Goal: Find specific page/section: Find specific page/section

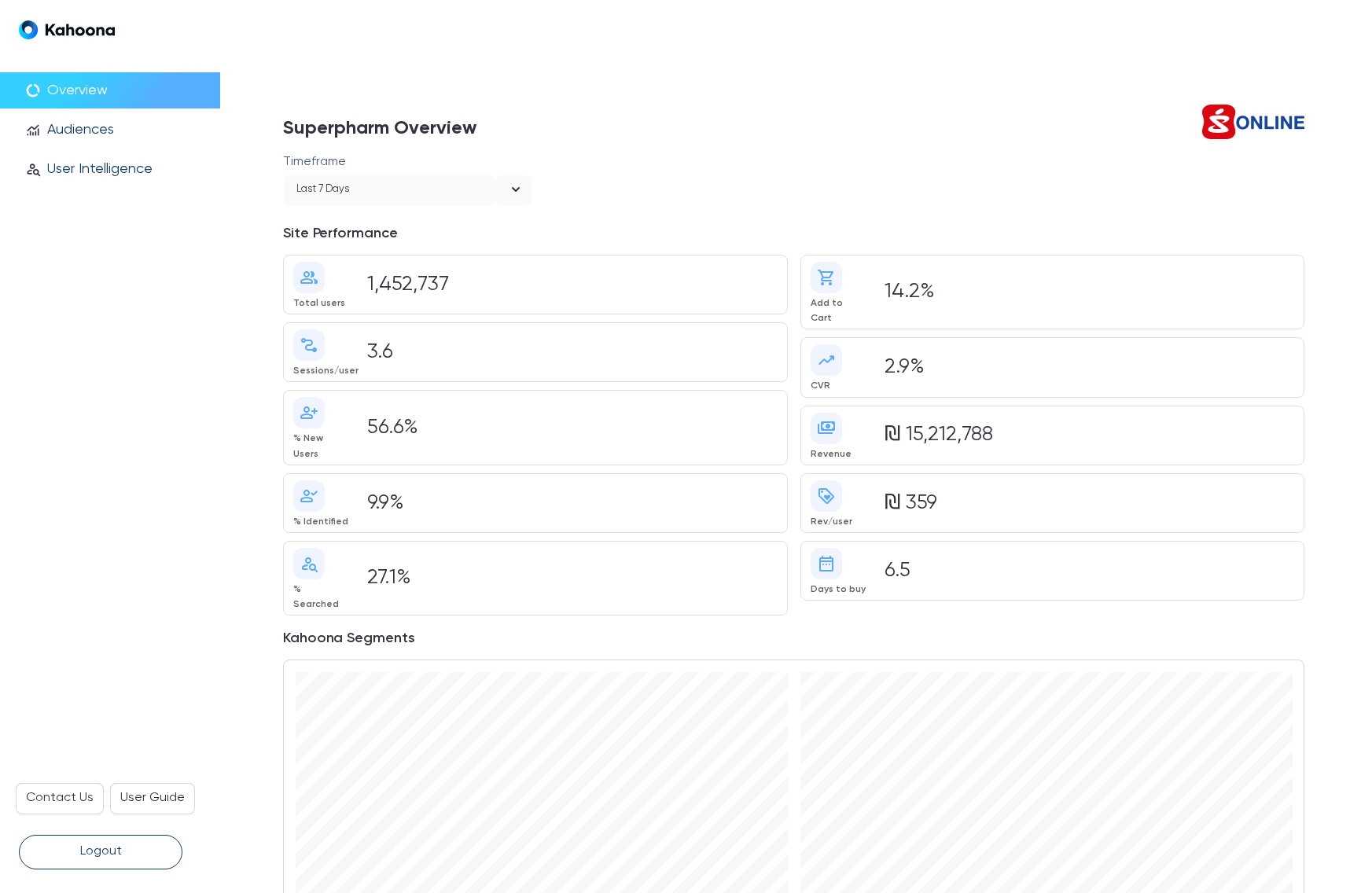
click at [459, 191] on div "Last 7 days" at bounding box center [390, 191] width 212 height 30
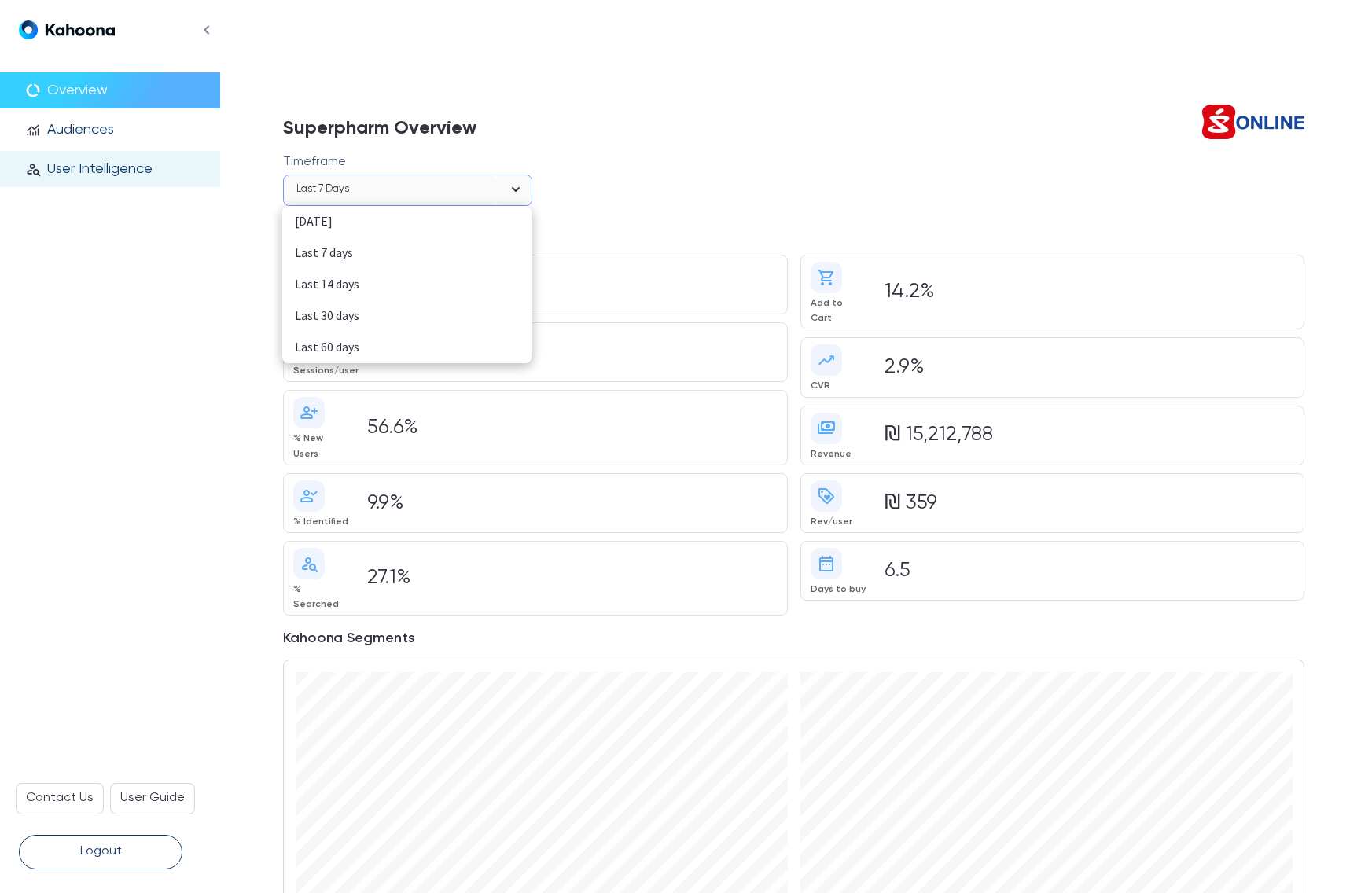
click at [134, 165] on p "User Intelligence" at bounding box center [100, 169] width 106 height 17
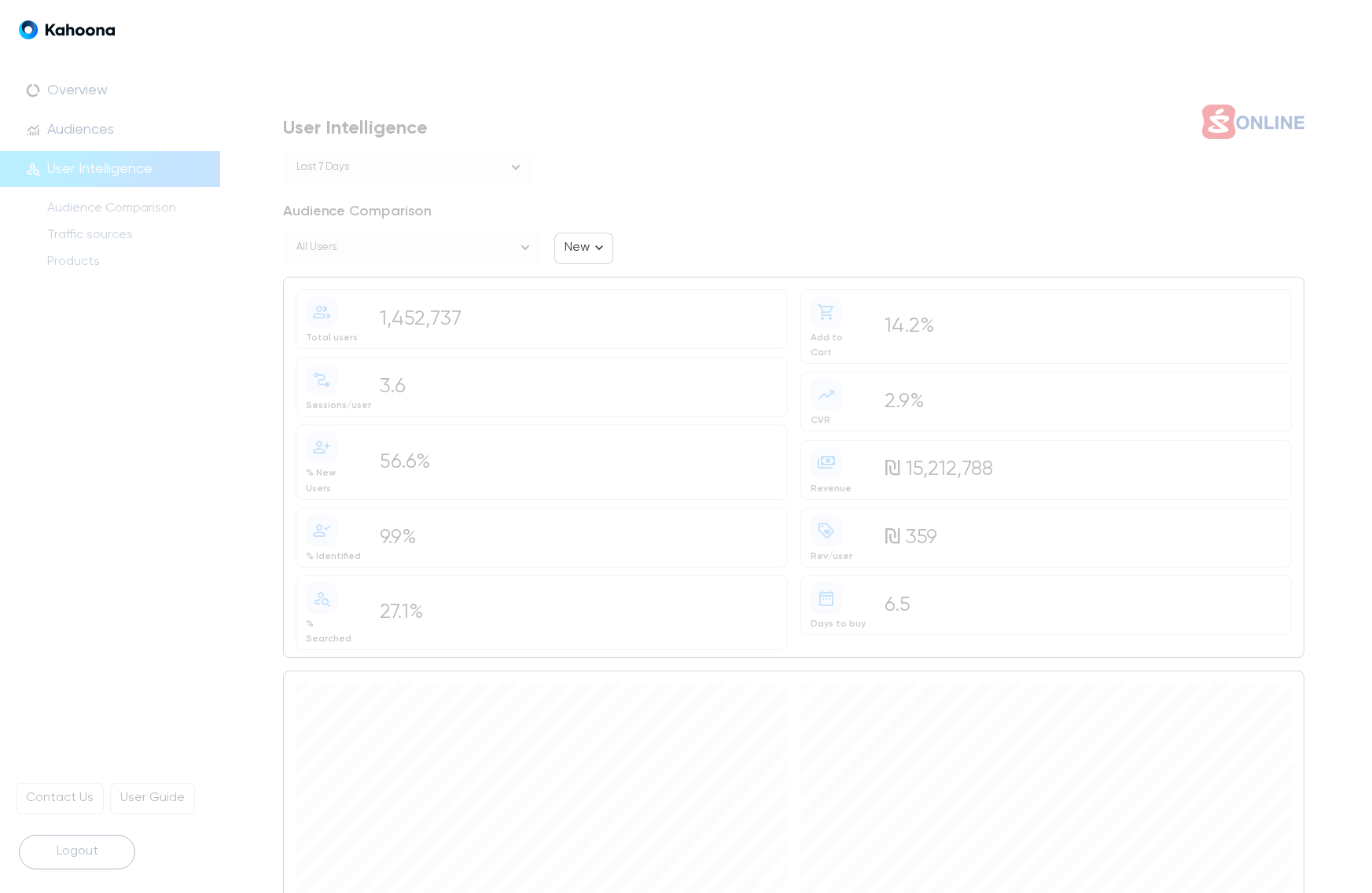
click at [401, 244] on div "All users" at bounding box center [395, 248] width 221 height 30
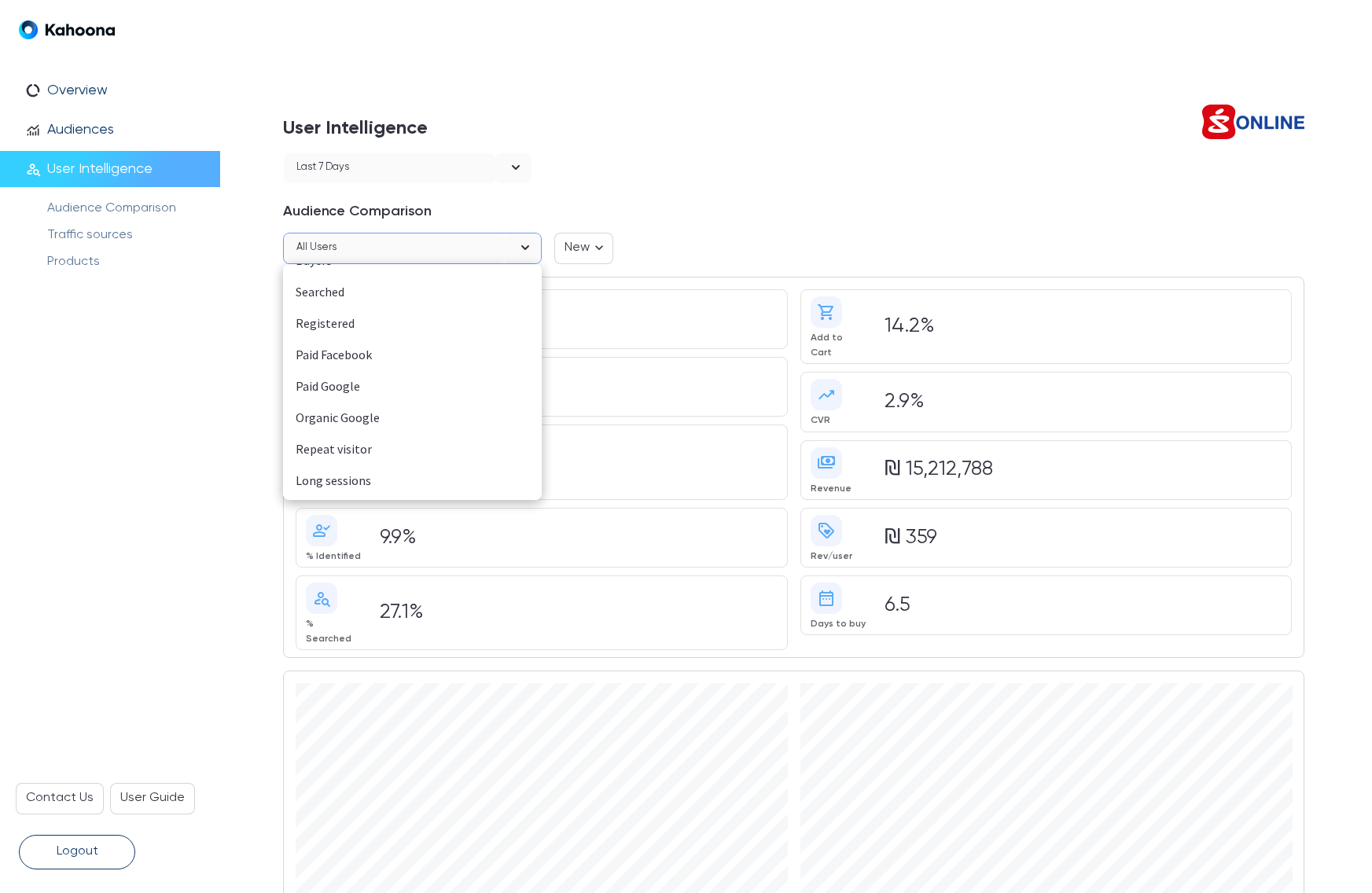
scroll to position [110, 0]
click at [323, 480] on div "High PoP" at bounding box center [412, 484] width 233 height 21
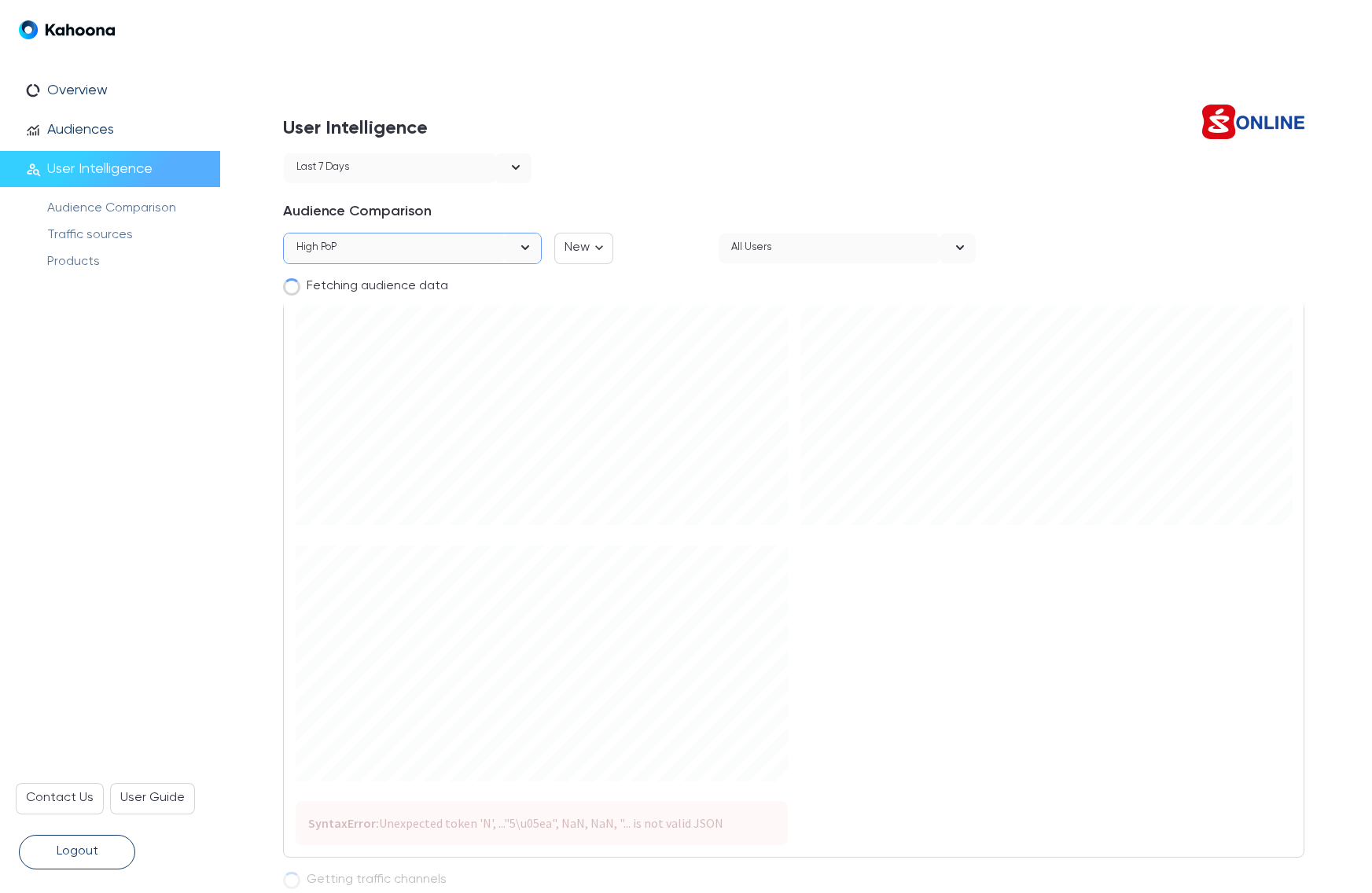
click at [786, 247] on div "All users" at bounding box center [829, 248] width 221 height 30
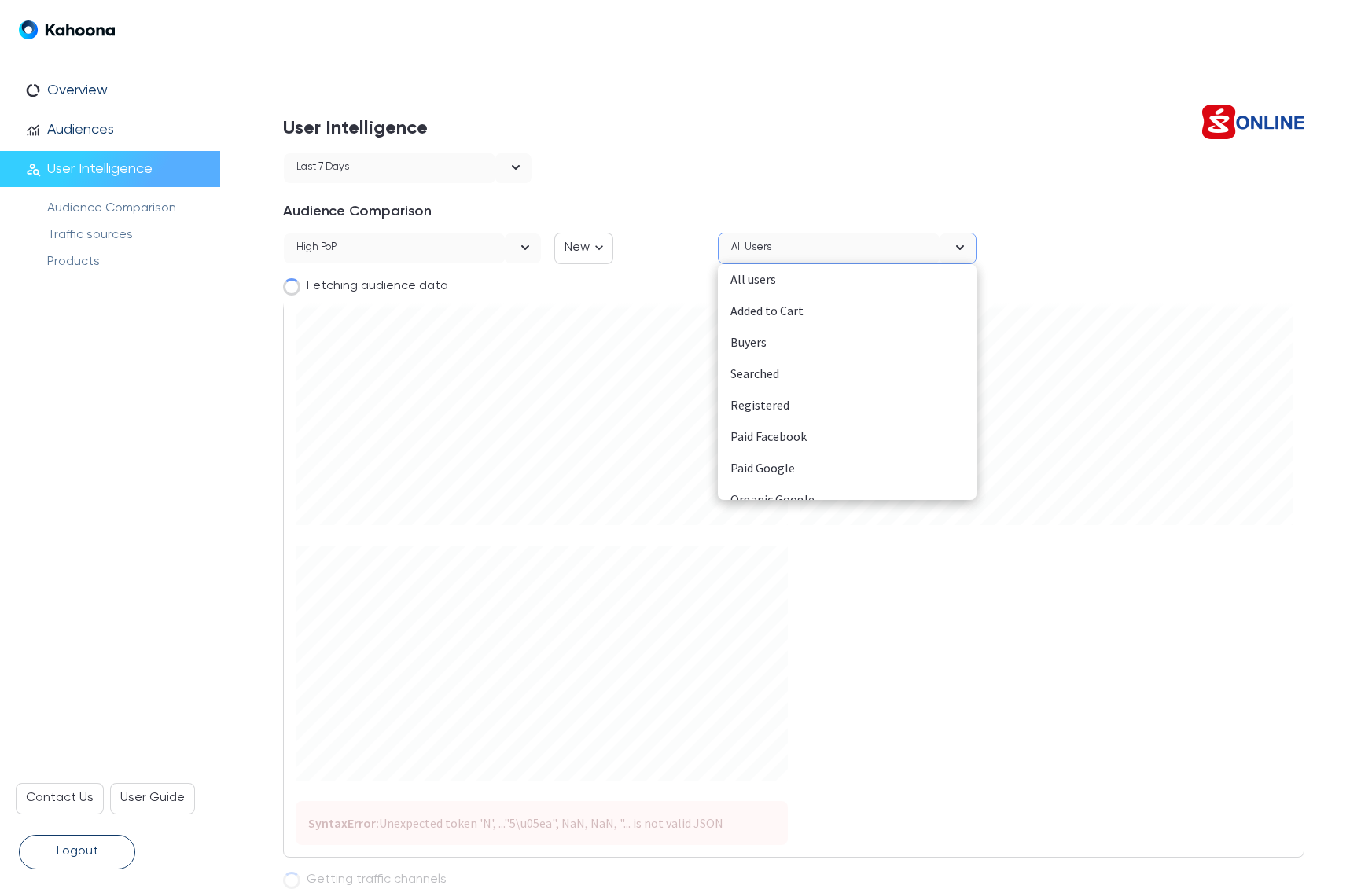
click at [774, 368] on div "Searched" at bounding box center [847, 375] width 233 height 21
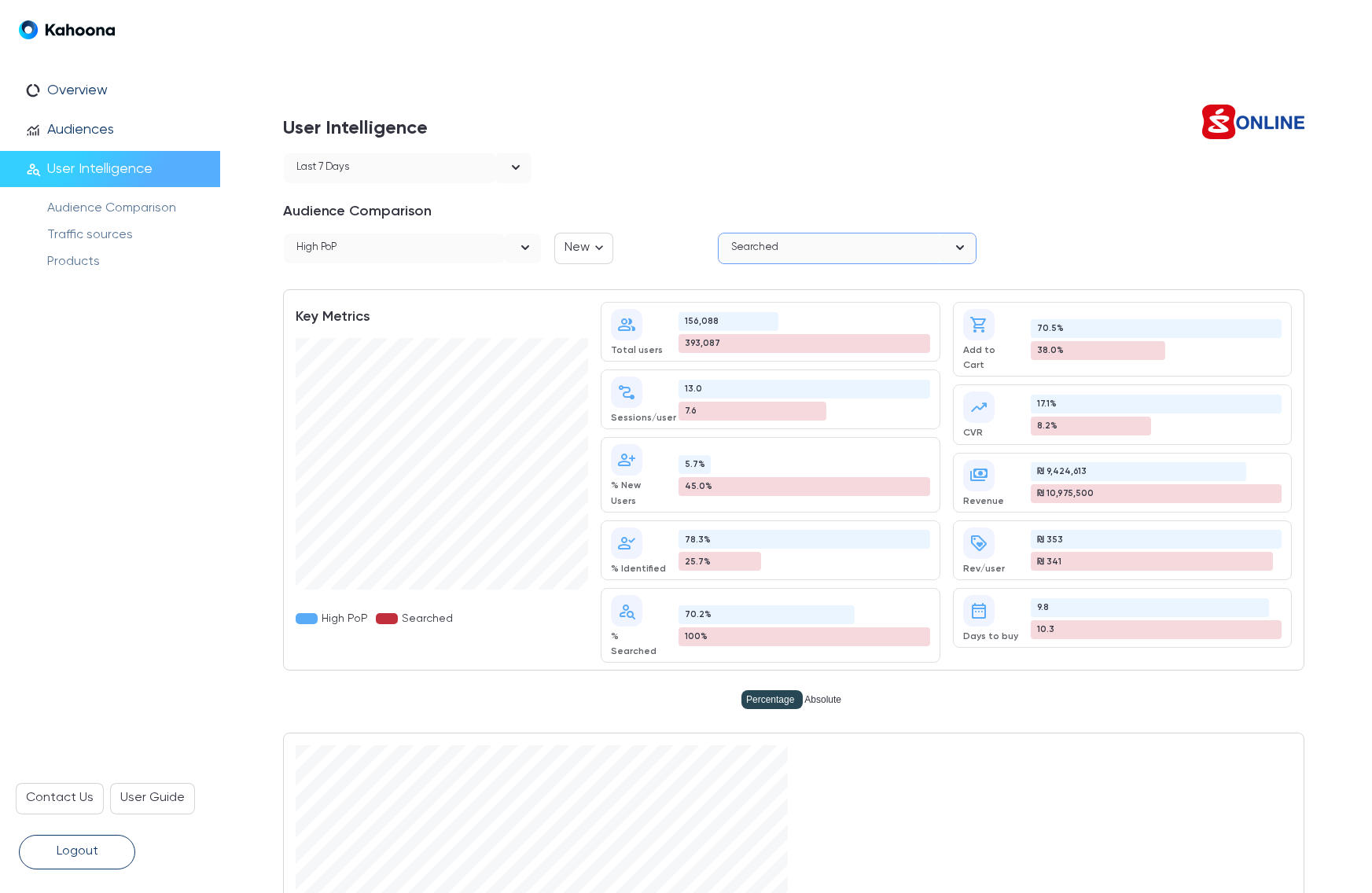
scroll to position [0, 0]
click at [499, 168] on div "open" at bounding box center [514, 168] width 36 height 30
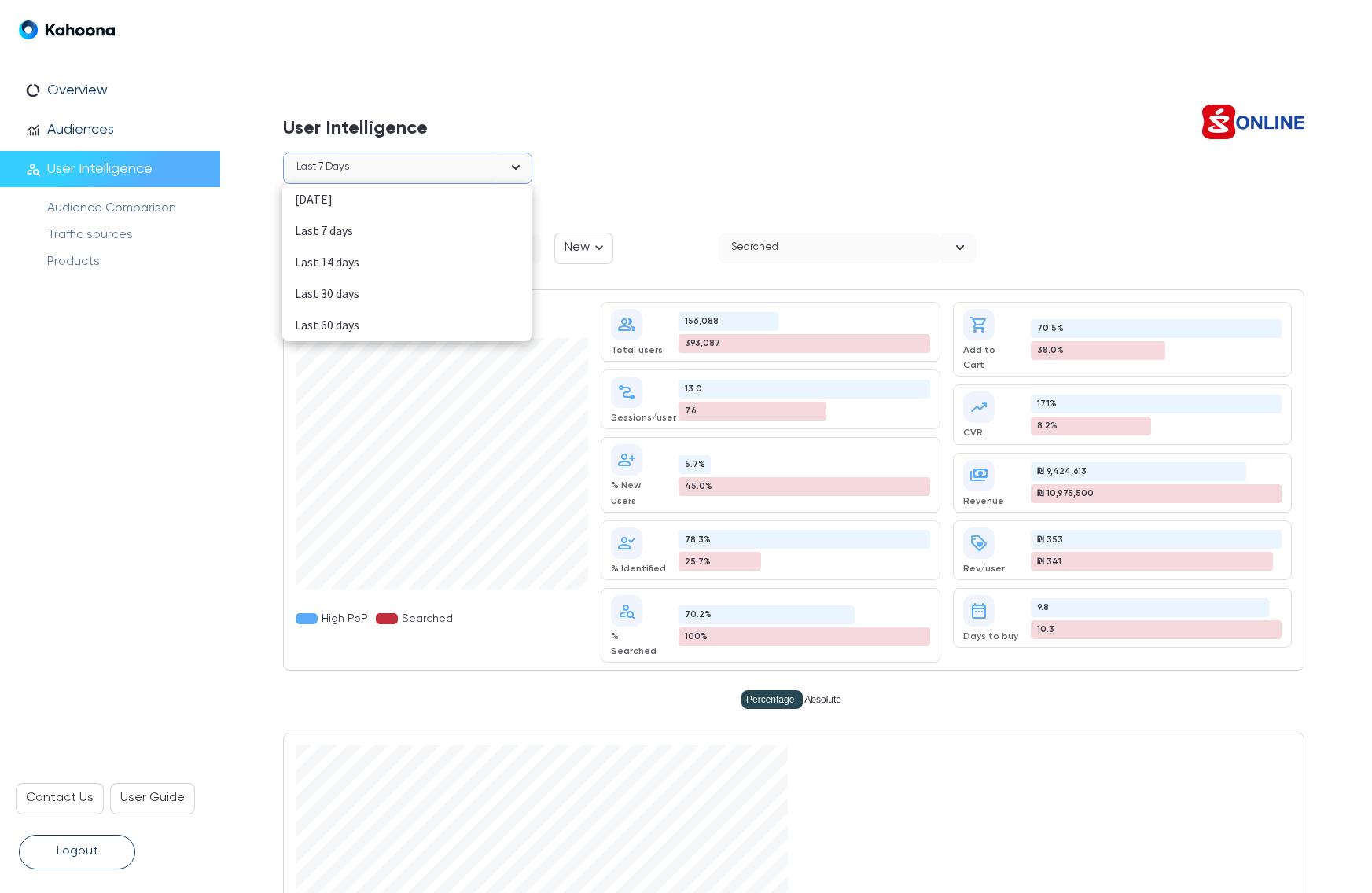
click at [327, 262] on div "Last 14 days" at bounding box center [406, 262] width 224 height 21
